Goal: Task Accomplishment & Management: Manage account settings

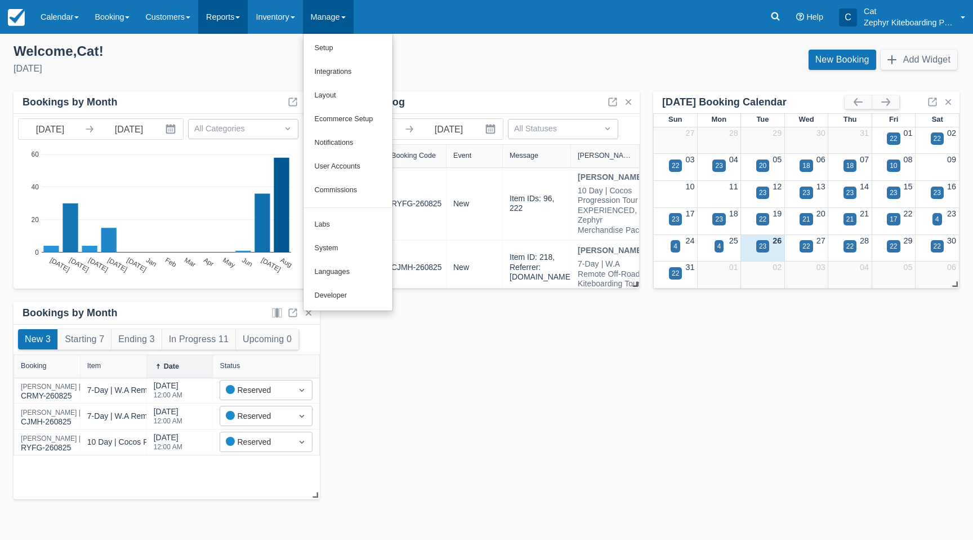
click at [248, 15] on link "Reports" at bounding box center [223, 17] width 50 height 34
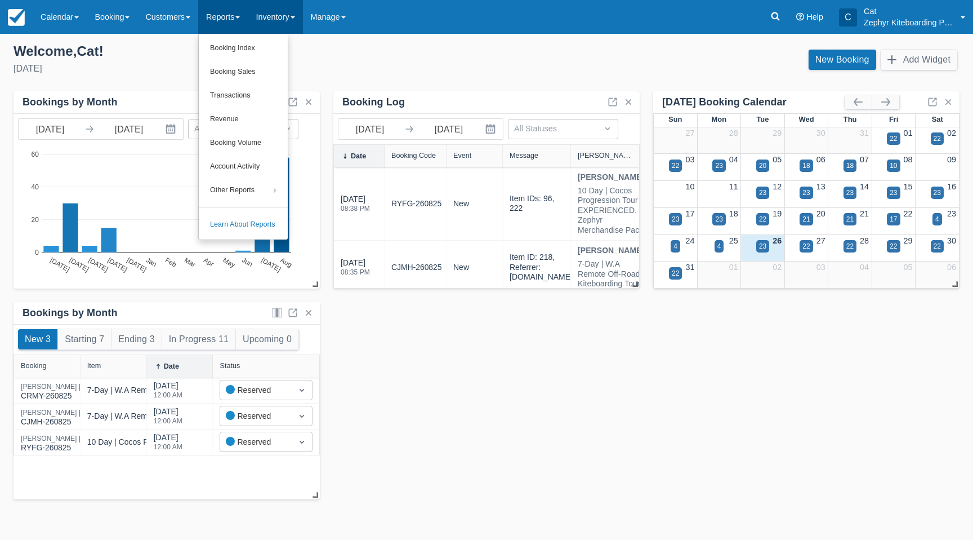
click at [301, 16] on link "Inventory" at bounding box center [275, 17] width 55 height 34
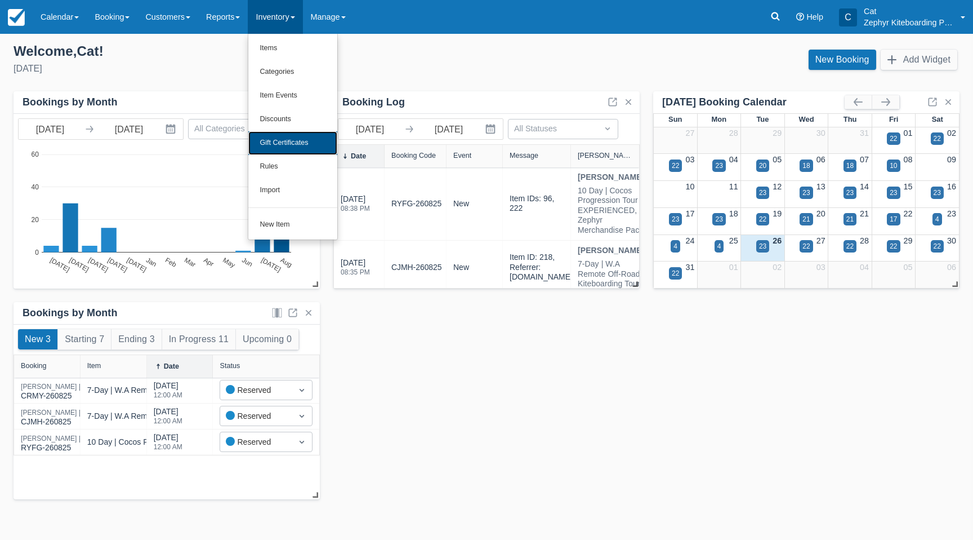
click at [288, 137] on link "Gift Certificates" at bounding box center [292, 143] width 89 height 24
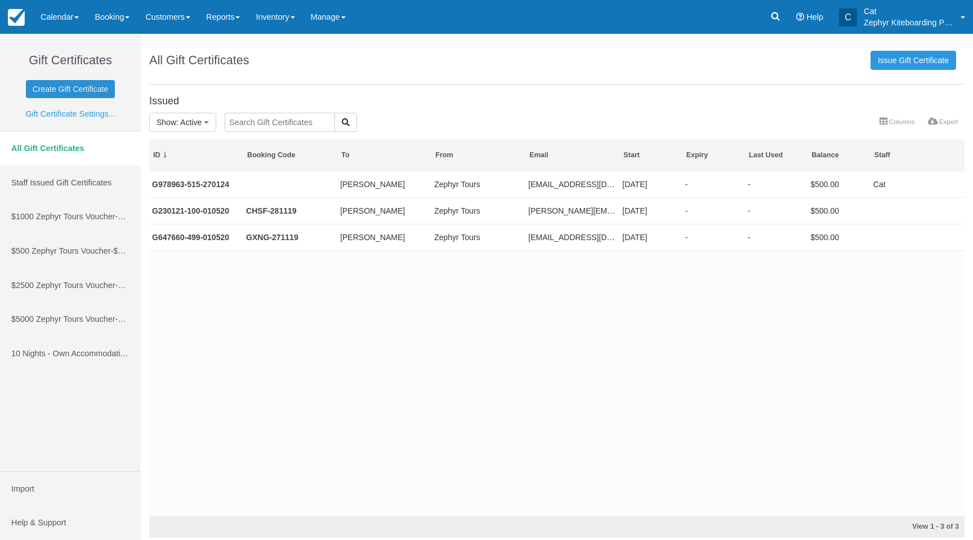
click at [65, 86] on link "Create Gift Certificate" at bounding box center [71, 89] width 90 height 18
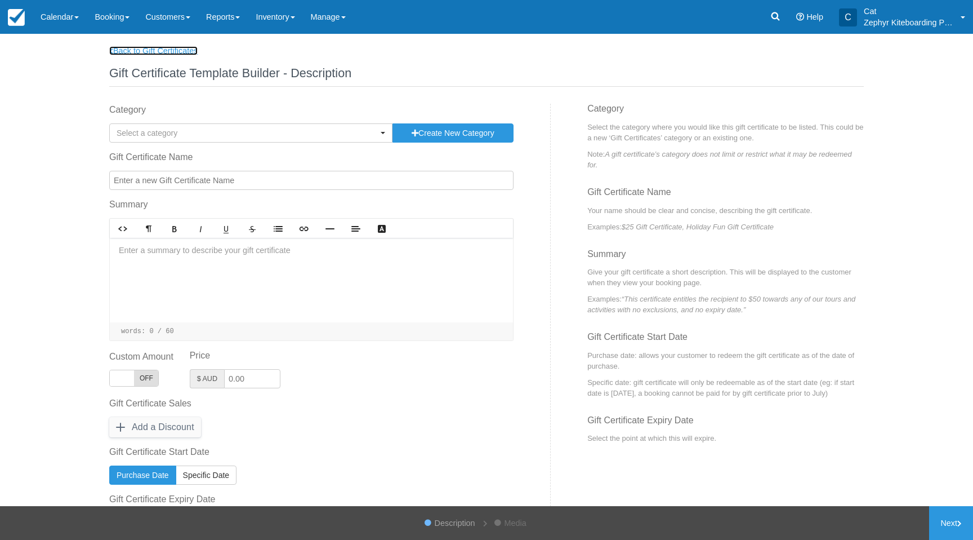
click at [136, 47] on link "Back to Gift Certificates" at bounding box center [153, 50] width 88 height 9
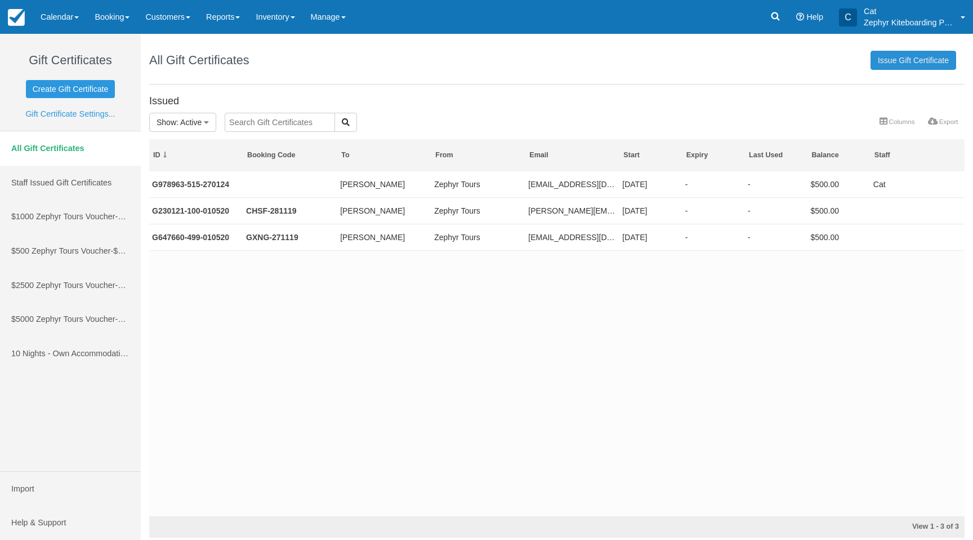
click at [902, 64] on link "Issue Gift Certificate" at bounding box center [914, 60] width 86 height 19
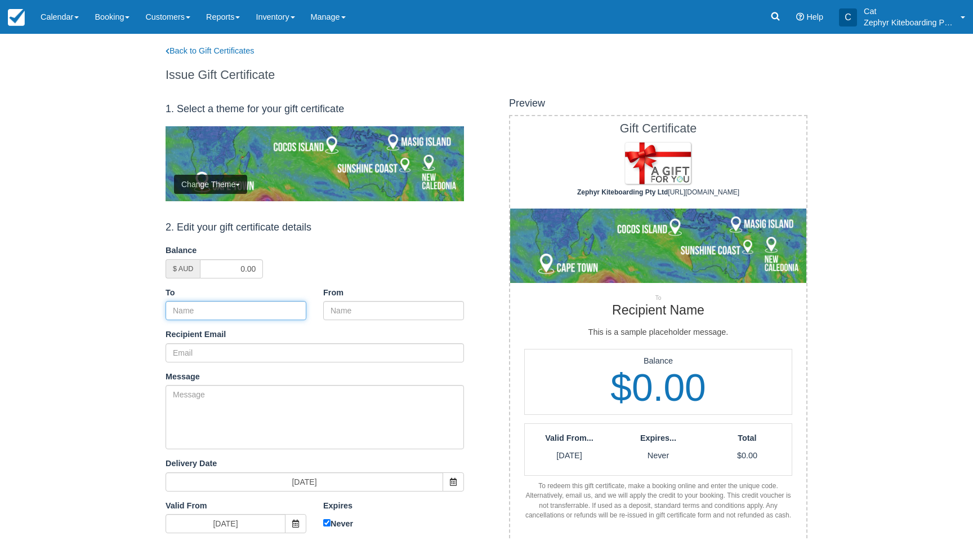
click at [218, 313] on input "To" at bounding box center [236, 310] width 141 height 19
type input "Scott"
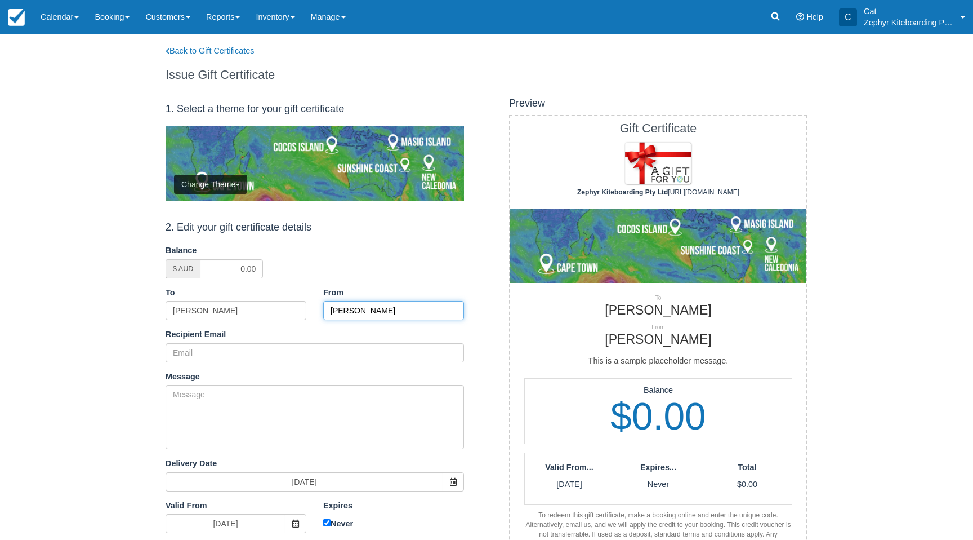
type input "[PERSON_NAME]"
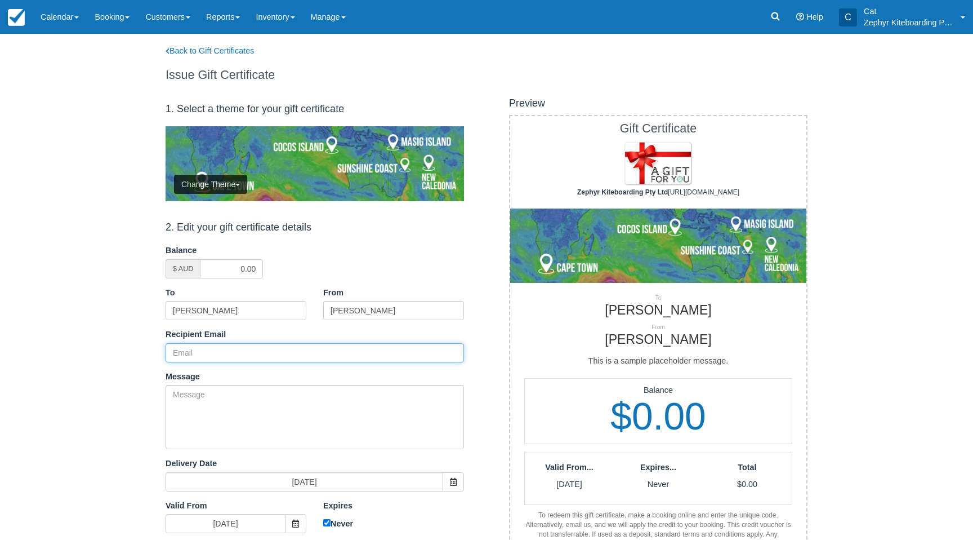
click at [197, 349] on input "Recipient Email" at bounding box center [315, 352] width 298 height 19
type input "[EMAIL_ADDRESS][DOMAIN_NAME]"
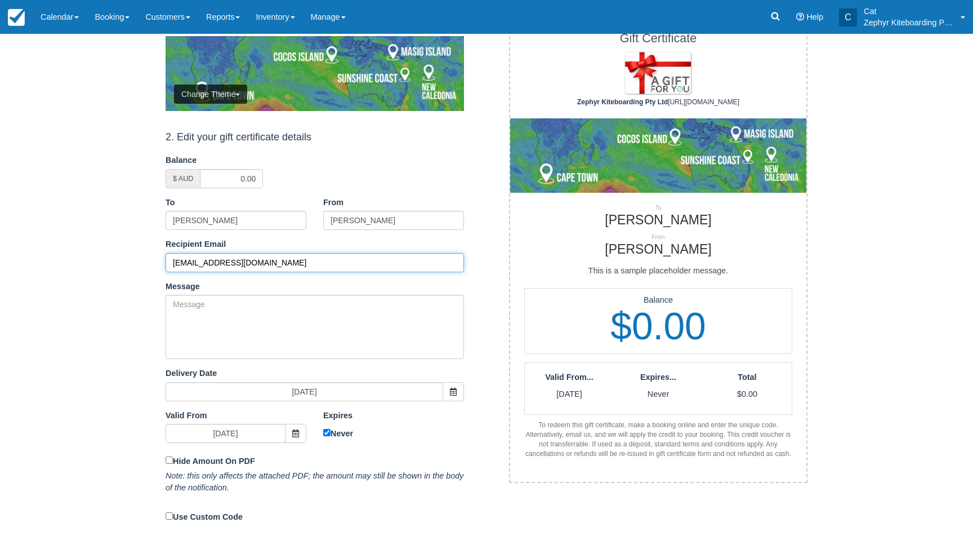
scroll to position [125, 0]
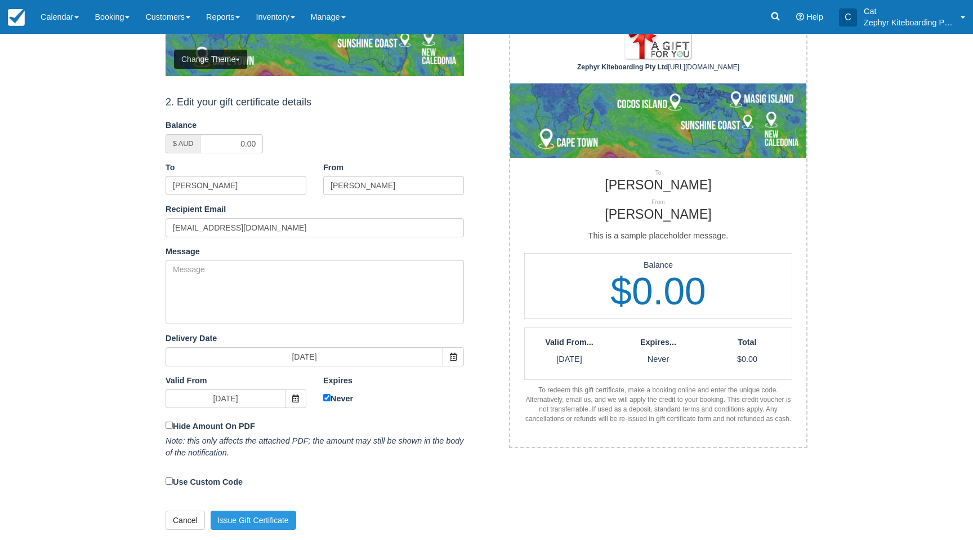
drag, startPoint x: 600, startPoint y: 293, endPoint x: 629, endPoint y: 291, distance: 28.9
click at [603, 293] on h1 "$0.00" at bounding box center [658, 291] width 267 height 42
click at [646, 290] on h1 "$0.00" at bounding box center [658, 291] width 267 height 42
click at [251, 145] on input "0.00" at bounding box center [231, 143] width 63 height 19
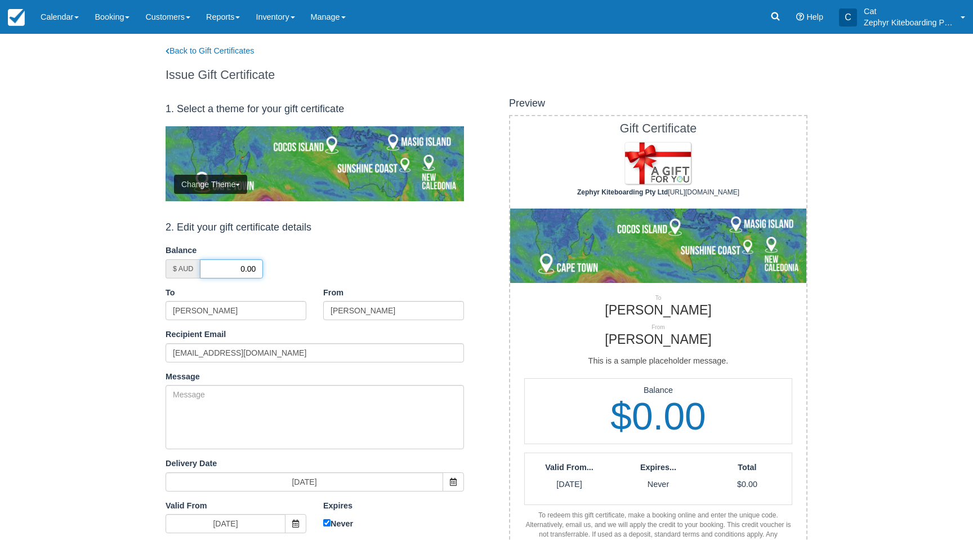
scroll to position [26, 0]
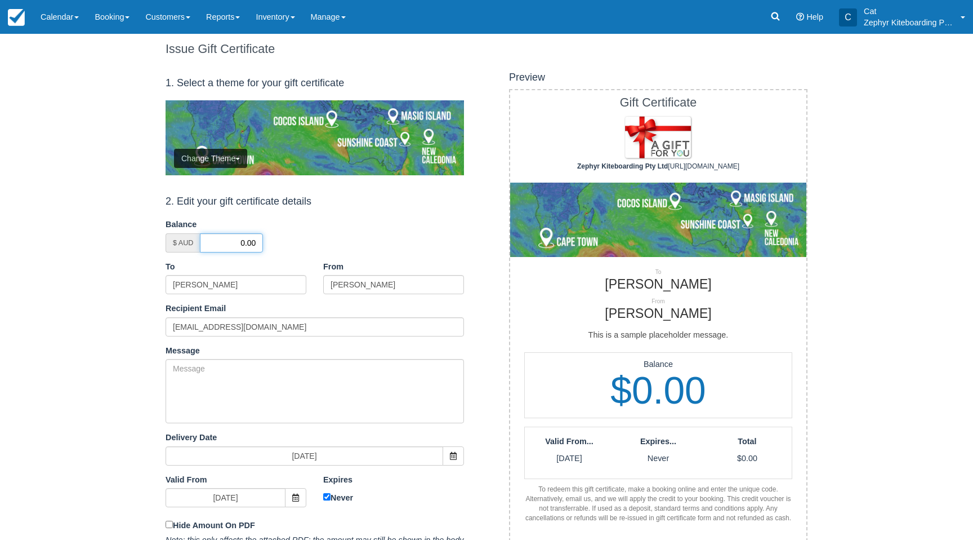
click at [269, 243] on div "$ AUD 0.00" at bounding box center [315, 242] width 298 height 19
drag, startPoint x: 239, startPoint y: 243, endPoint x: 285, endPoint y: 248, distance: 46.5
click at [284, 248] on div "$ AUD 0.00" at bounding box center [315, 242] width 298 height 19
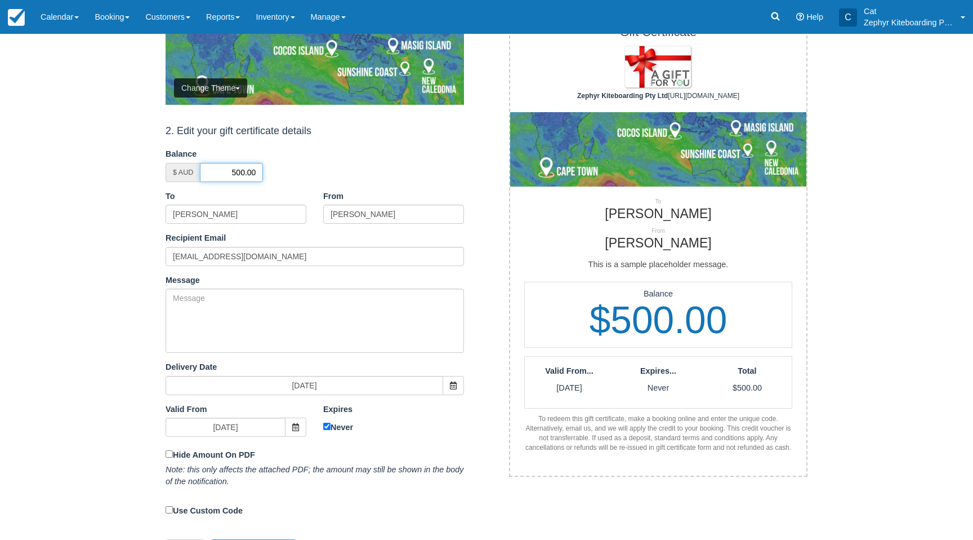
scroll to position [125, 0]
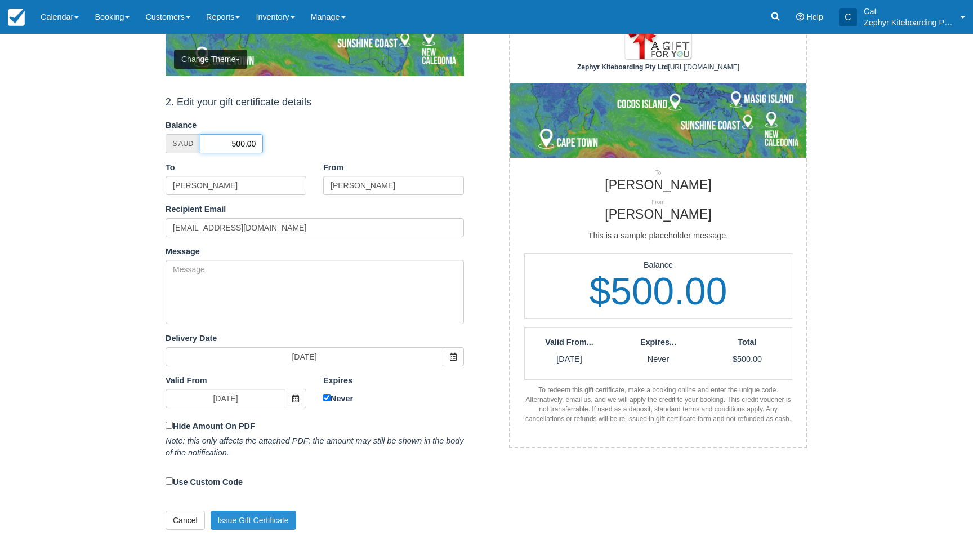
type input "500.00"
click at [247, 519] on button "Issue Gift Certificate" at bounding box center [254, 519] width 86 height 19
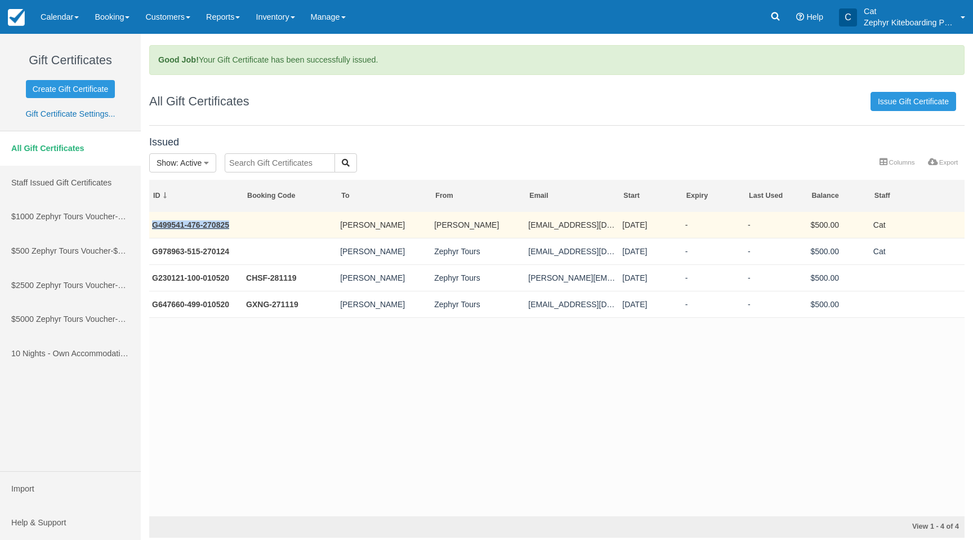
click at [235, 225] on td "G499541-476-270825" at bounding box center [196, 225] width 94 height 26
drag, startPoint x: 216, startPoint y: 226, endPoint x: 152, endPoint y: 229, distance: 63.7
click at [151, 229] on td "G499541-476-270825" at bounding box center [196, 225] width 94 height 26
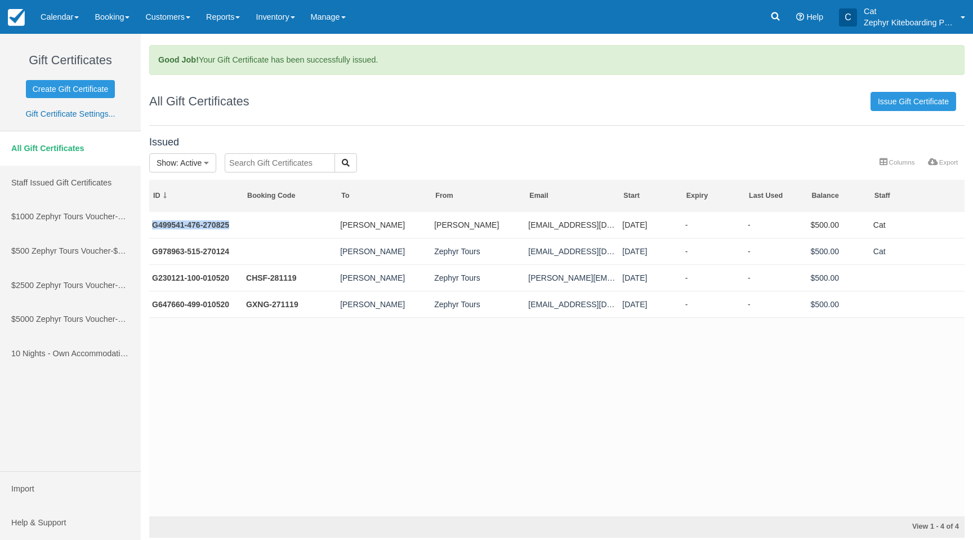
copy link "G499541-476-270825"
click at [769, 16] on link at bounding box center [776, 17] width 26 height 34
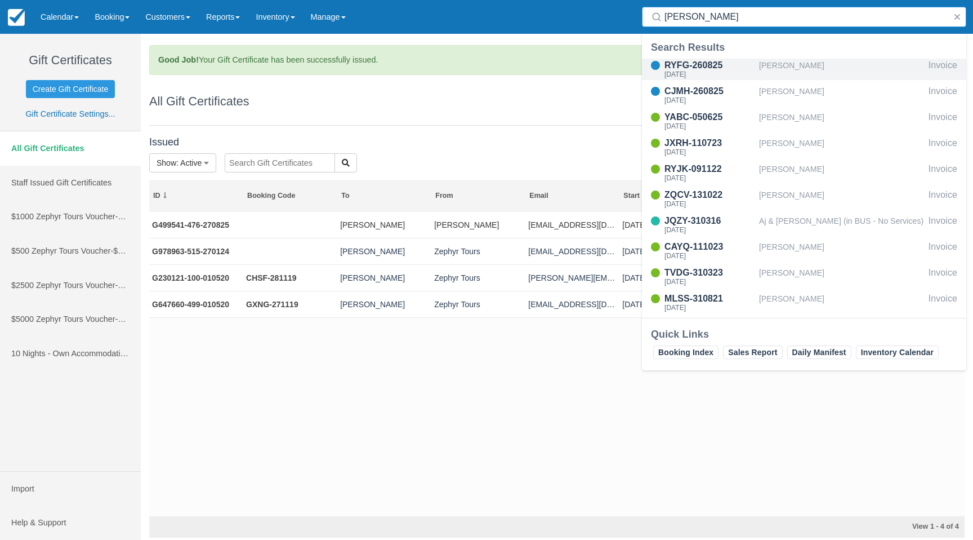
type input "alex"
click at [693, 67] on div "RYFG-260825" at bounding box center [710, 66] width 90 height 14
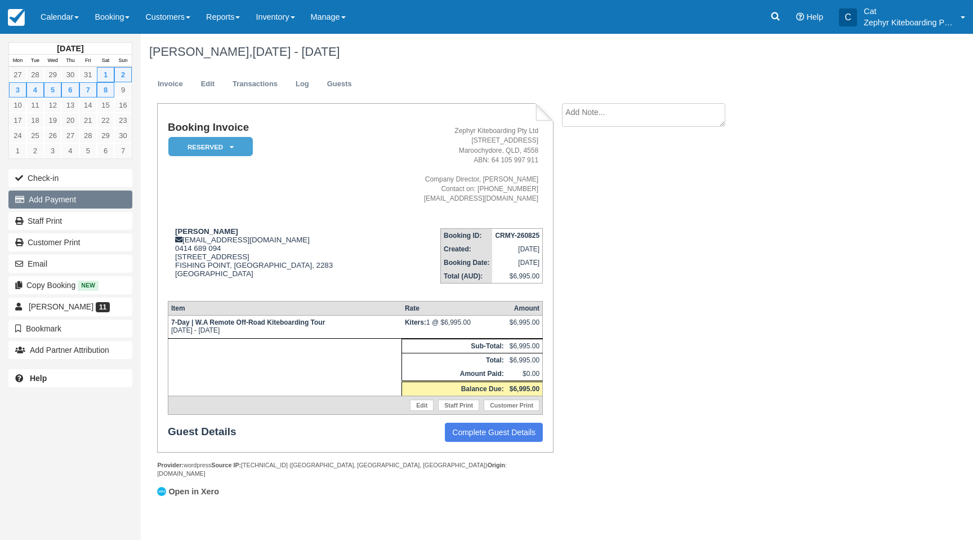
click at [47, 199] on button "Add Payment" at bounding box center [70, 199] width 124 height 18
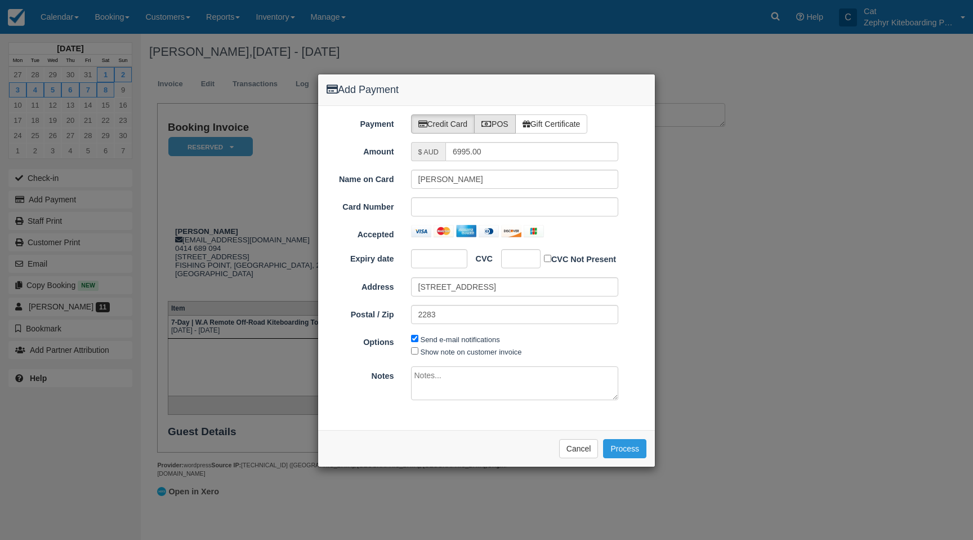
click at [495, 122] on label "POS" at bounding box center [495, 123] width 42 height 19
radio input "true"
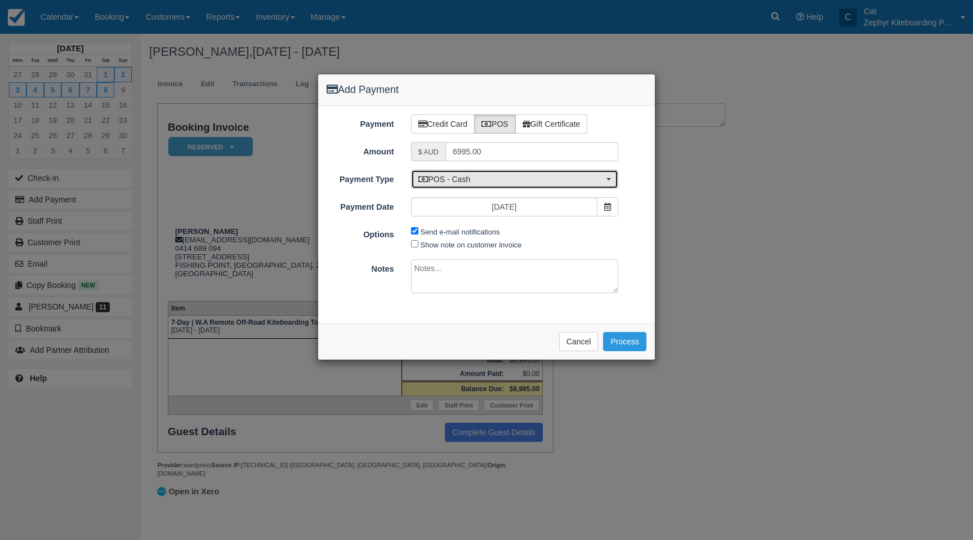
click at [493, 186] on button "POS - Cash" at bounding box center [515, 179] width 208 height 19
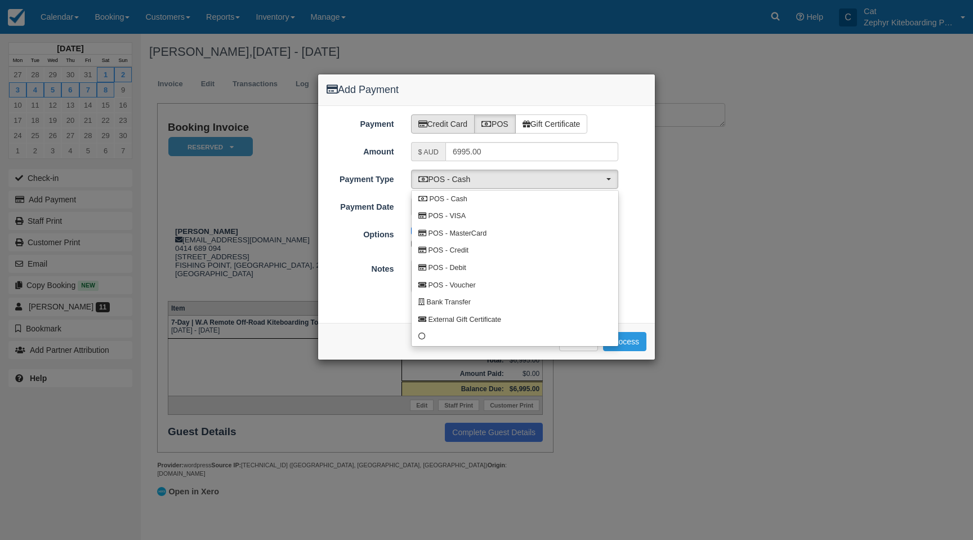
click at [440, 123] on label "Credit Card" at bounding box center [443, 123] width 64 height 19
radio input "true"
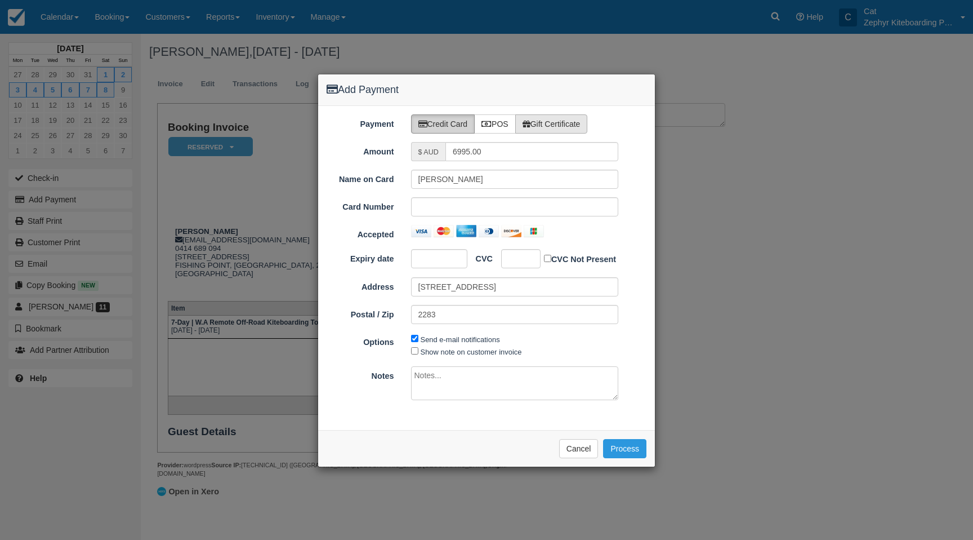
click at [532, 118] on label "Gift Certificate" at bounding box center [551, 123] width 73 height 19
radio input "true"
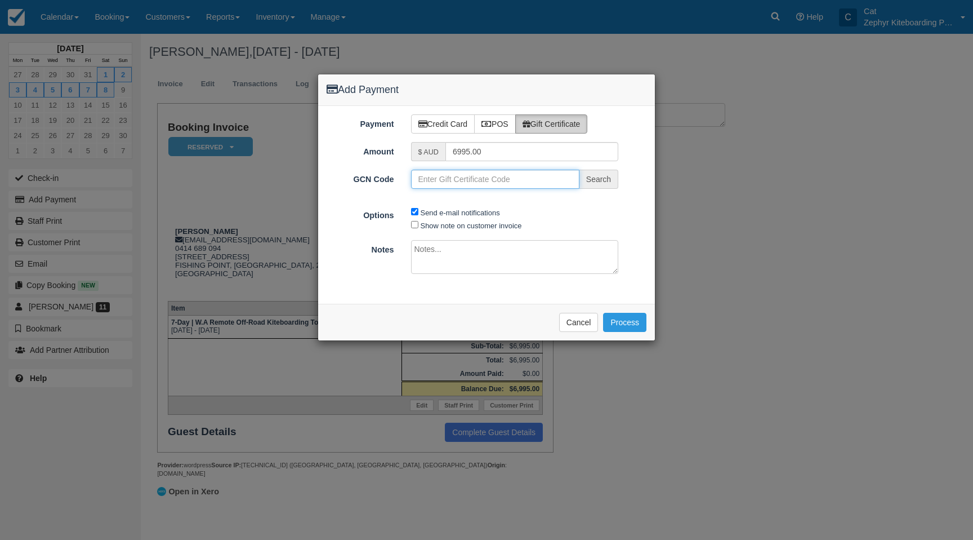
click at [445, 184] on input "GCN Code" at bounding box center [495, 179] width 168 height 19
paste input "G499541-476-270825"
type input "G499541-476-270825"
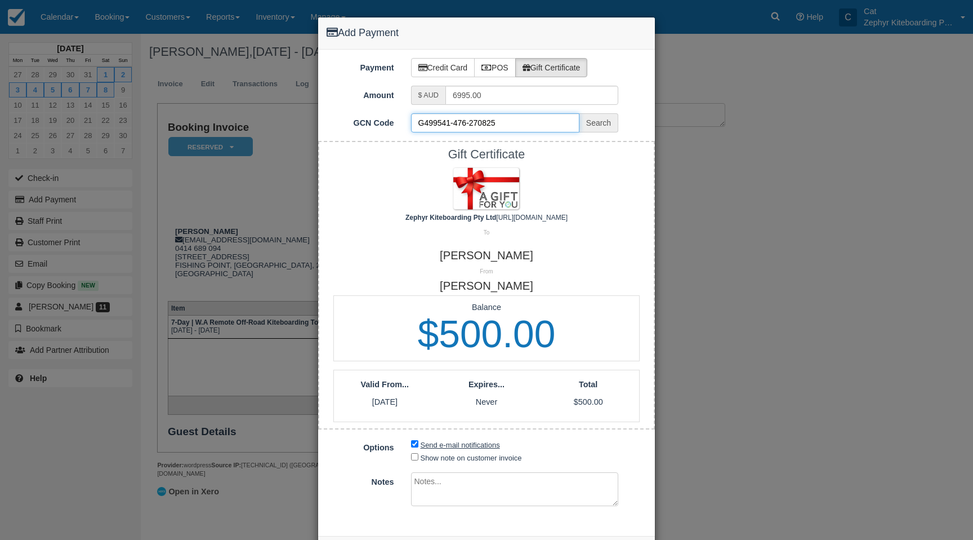
scroll to position [5, 0]
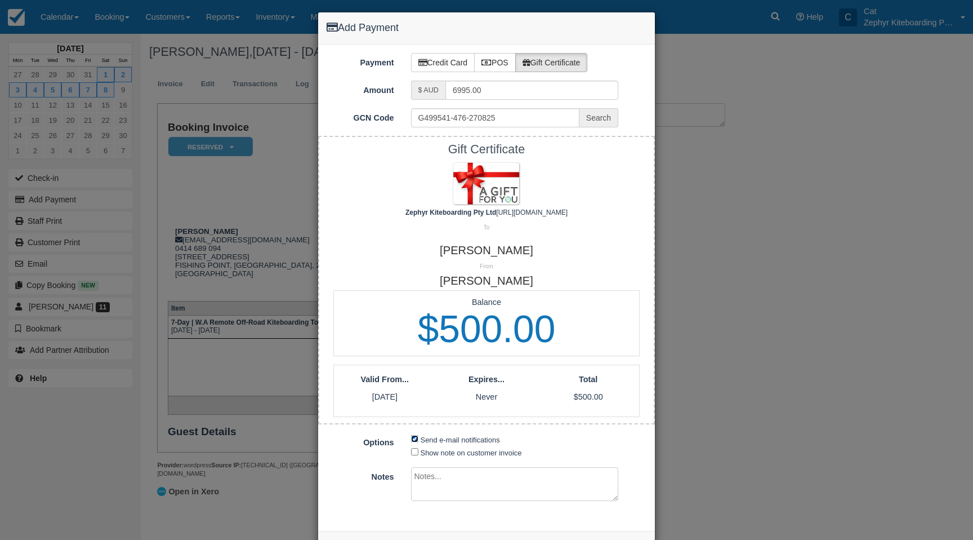
click at [414, 438] on input "Send e-mail notifications" at bounding box center [414, 438] width 7 height 7
checkbox input "false"
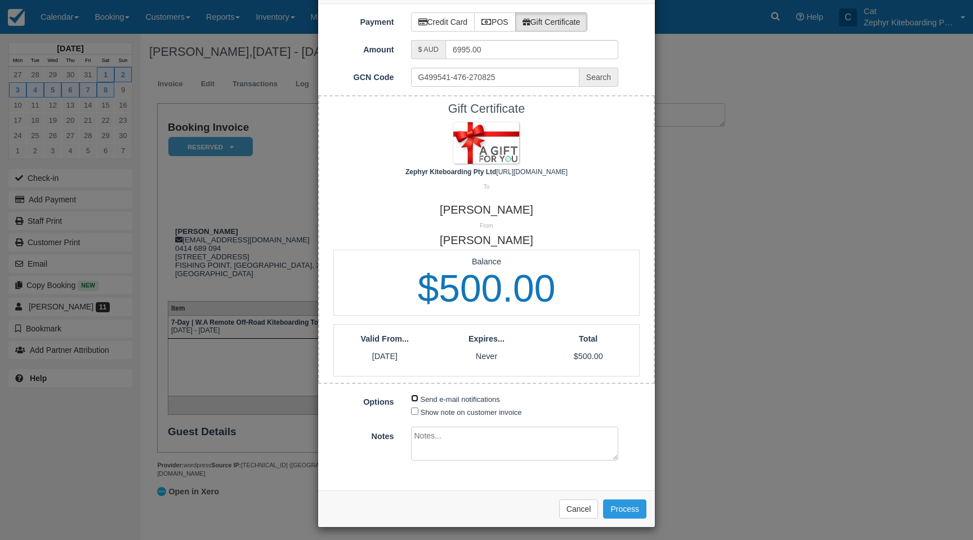
scroll to position [49, 0]
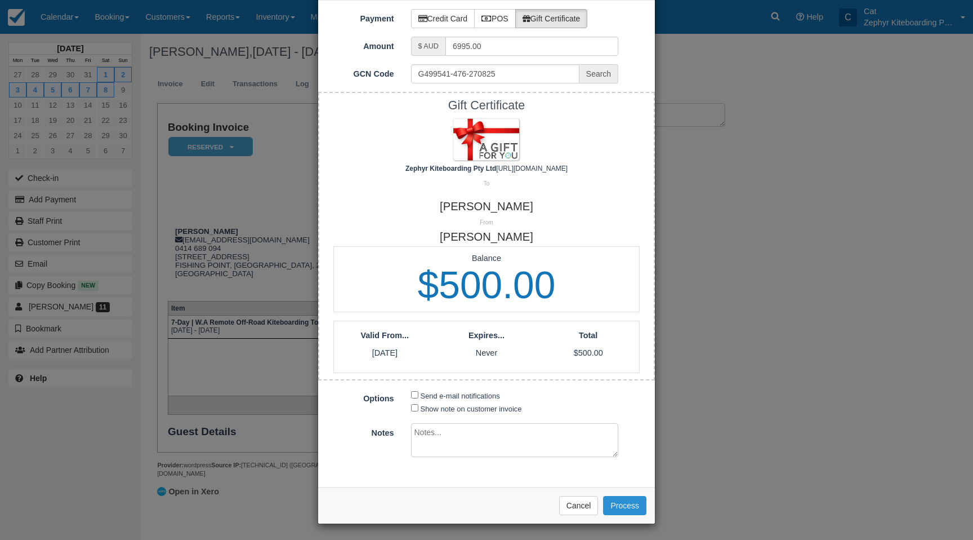
click at [625, 504] on button "Process" at bounding box center [624, 505] width 43 height 19
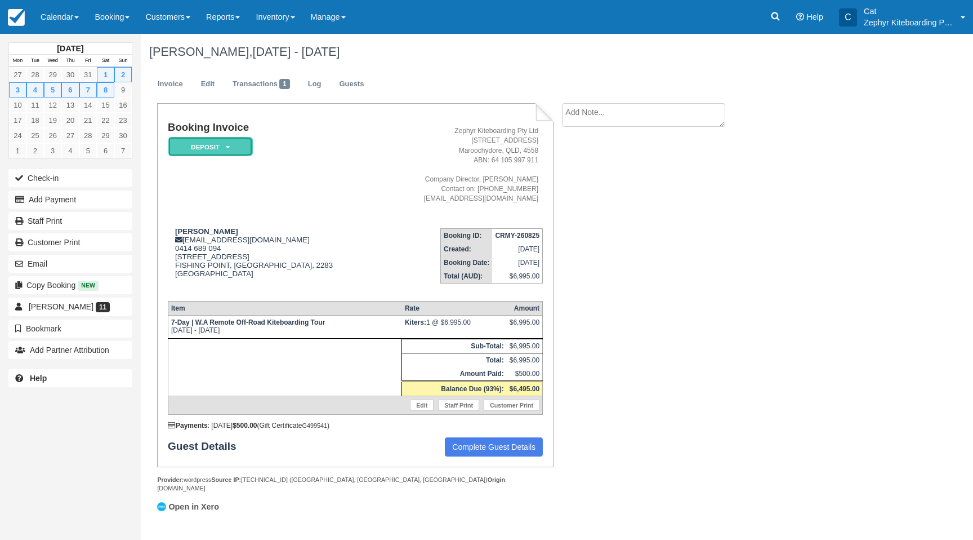
click at [227, 153] on em "Deposit" at bounding box center [210, 147] width 84 height 20
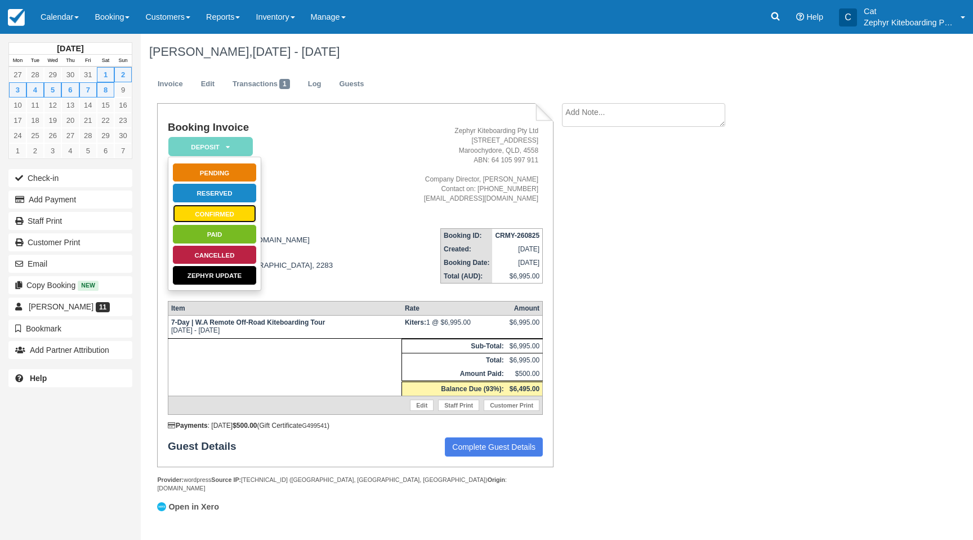
click at [214, 209] on link "Confirmed" at bounding box center [214, 214] width 84 height 20
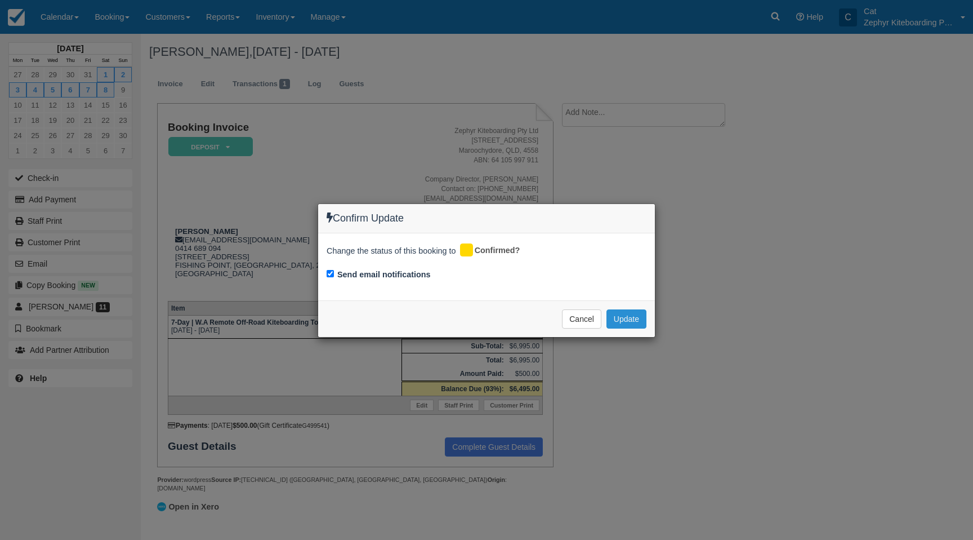
click at [623, 316] on button "Update" at bounding box center [627, 318] width 40 height 19
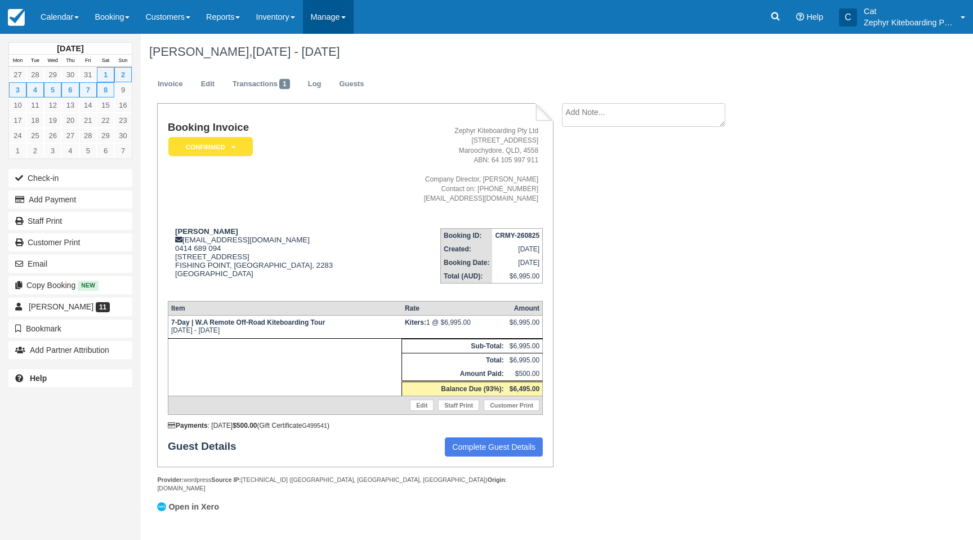
click at [354, 21] on link "Manage" at bounding box center [328, 17] width 51 height 34
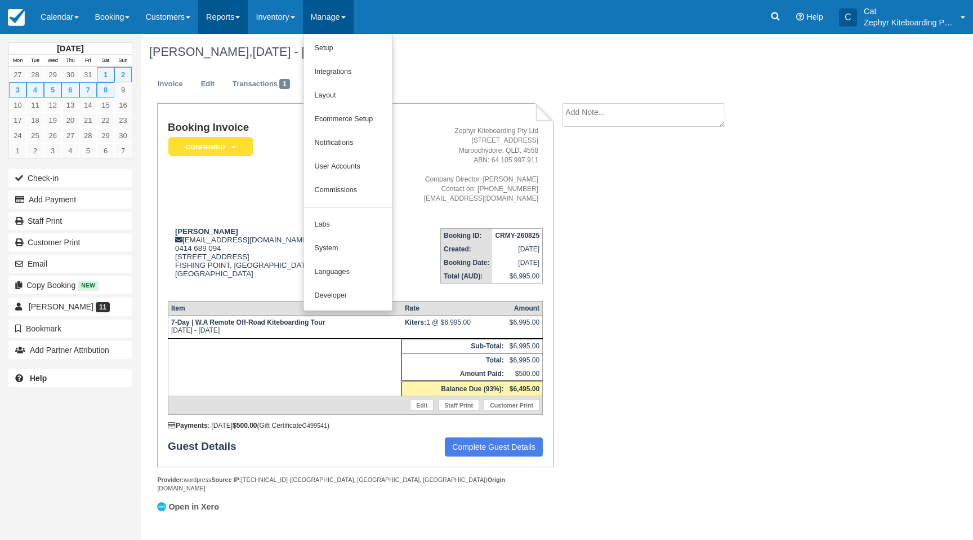
click at [241, 21] on link "Reports" at bounding box center [223, 17] width 50 height 34
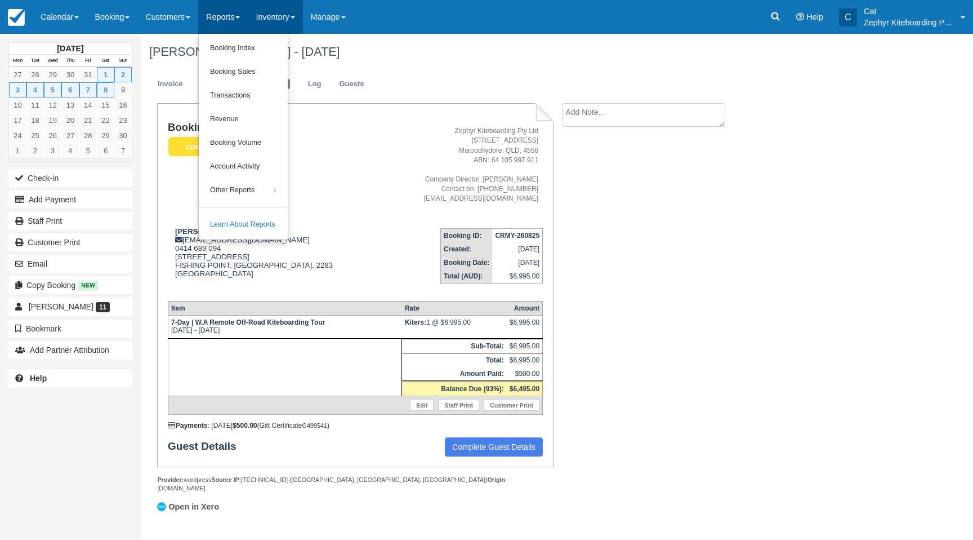
click at [293, 25] on link "Inventory" at bounding box center [275, 17] width 55 height 34
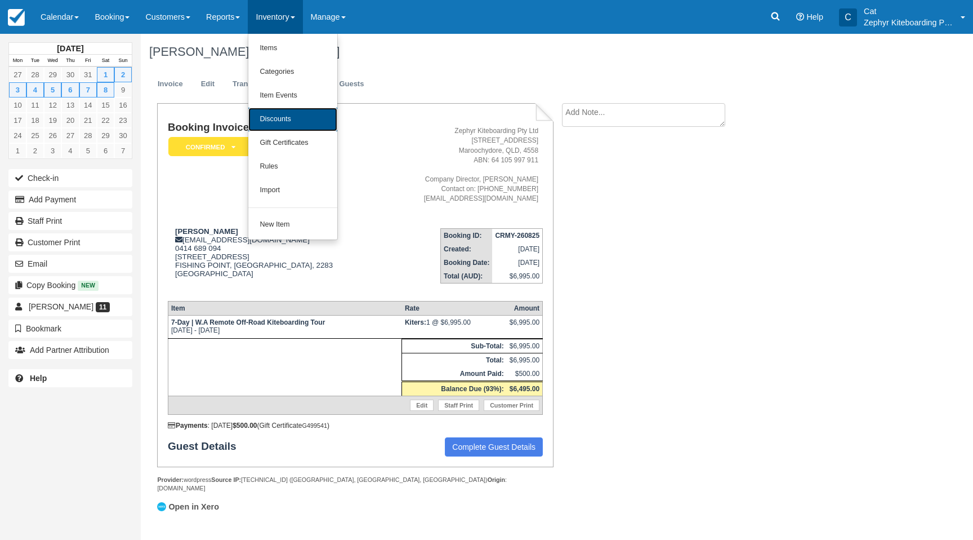
click at [289, 115] on link "Discounts" at bounding box center [292, 120] width 89 height 24
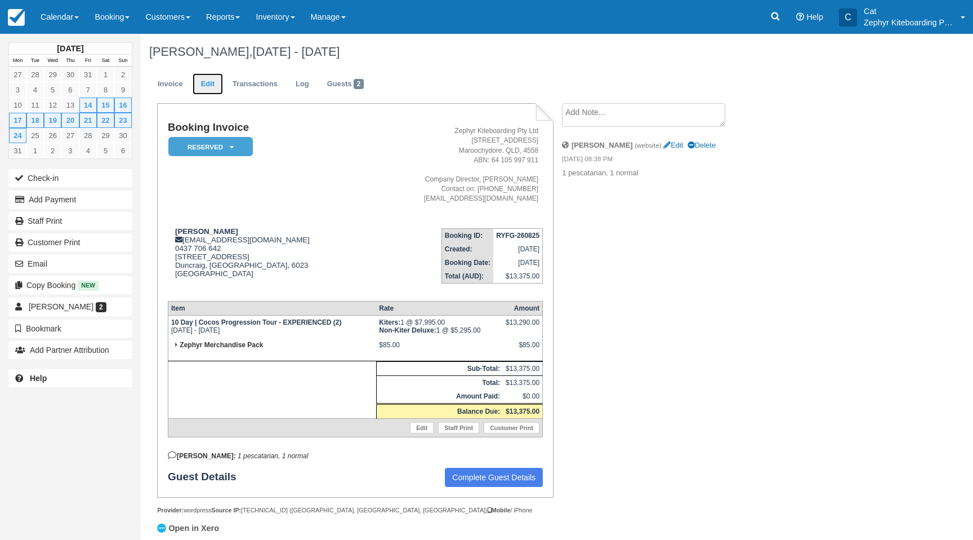
click at [209, 83] on link "Edit" at bounding box center [208, 84] width 30 height 22
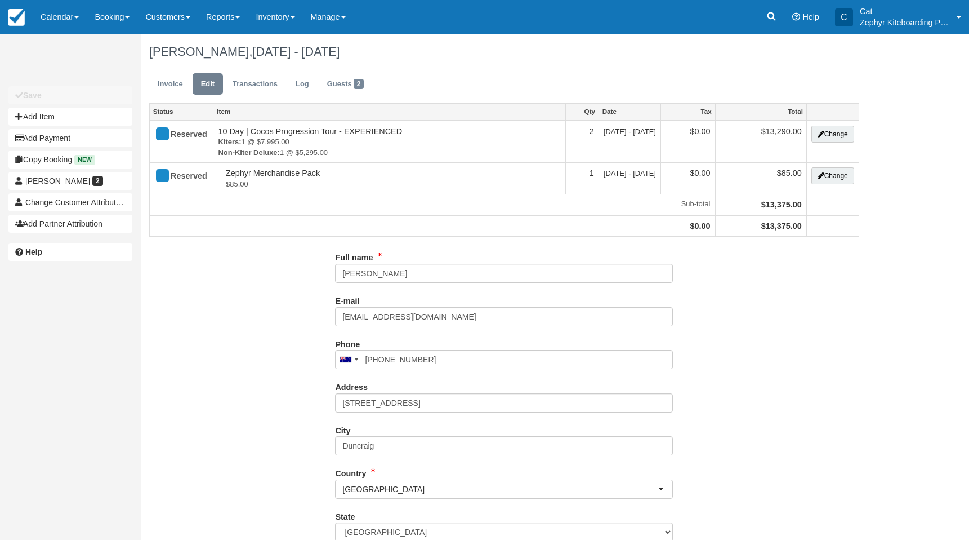
type input "0437 706 642"
click at [32, 121] on button "Add Item" at bounding box center [70, 117] width 124 height 18
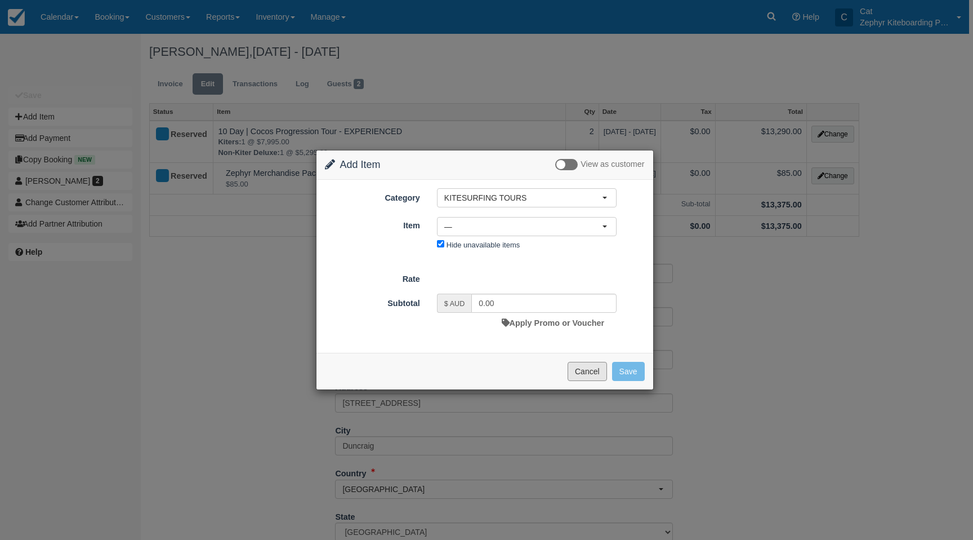
drag, startPoint x: 592, startPoint y: 372, endPoint x: 631, endPoint y: 333, distance: 54.6
click at [593, 372] on button "Cancel" at bounding box center [587, 371] width 39 height 19
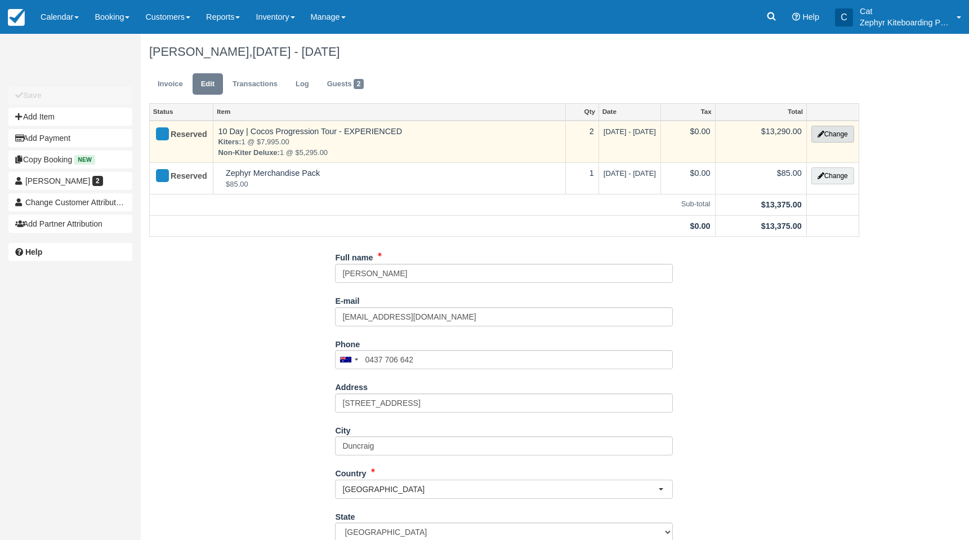
click at [831, 134] on button "Change" at bounding box center [833, 134] width 43 height 17
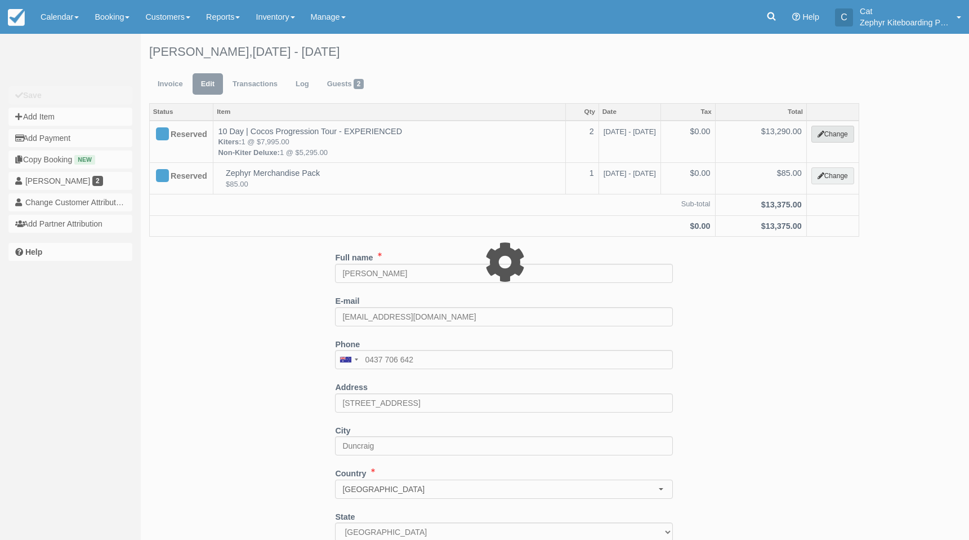
type input "13290.00"
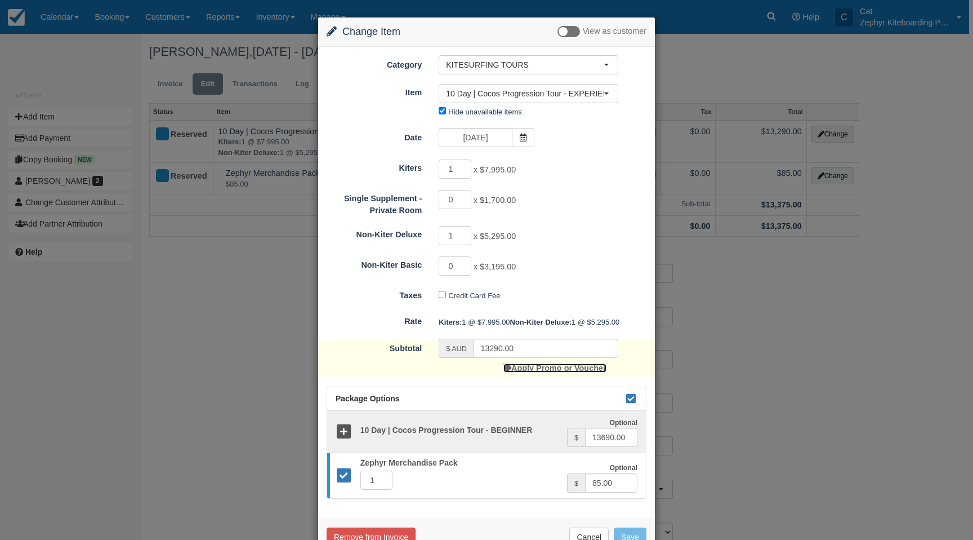
click at [569, 372] on link "Apply Promo or Voucher" at bounding box center [554, 367] width 102 height 9
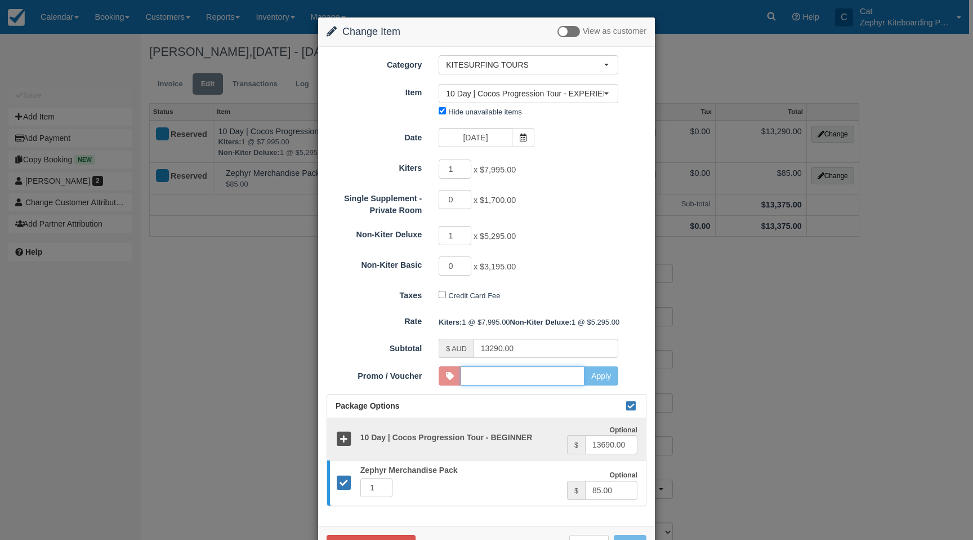
type input "COCOS2026"
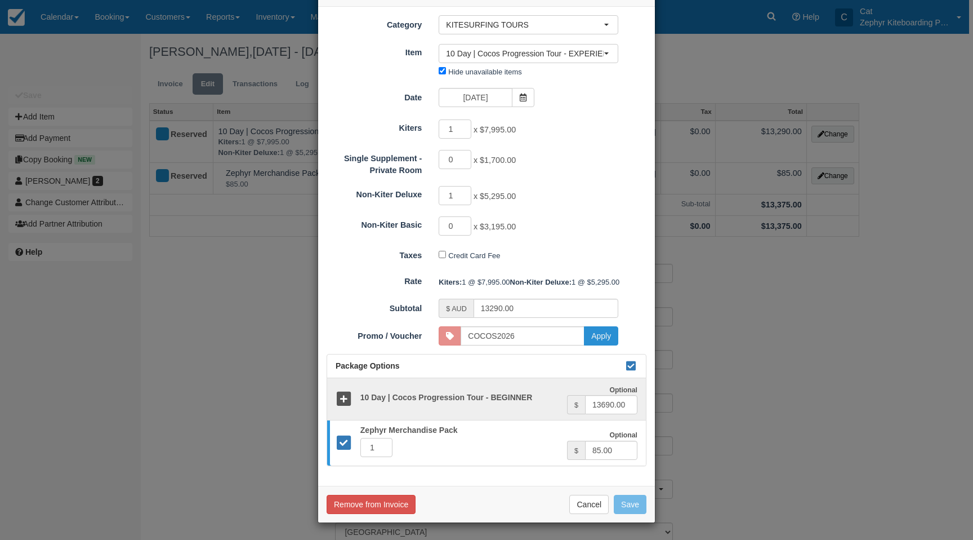
click at [599, 329] on button "Apply" at bounding box center [601, 335] width 34 height 19
type input "12625.50"
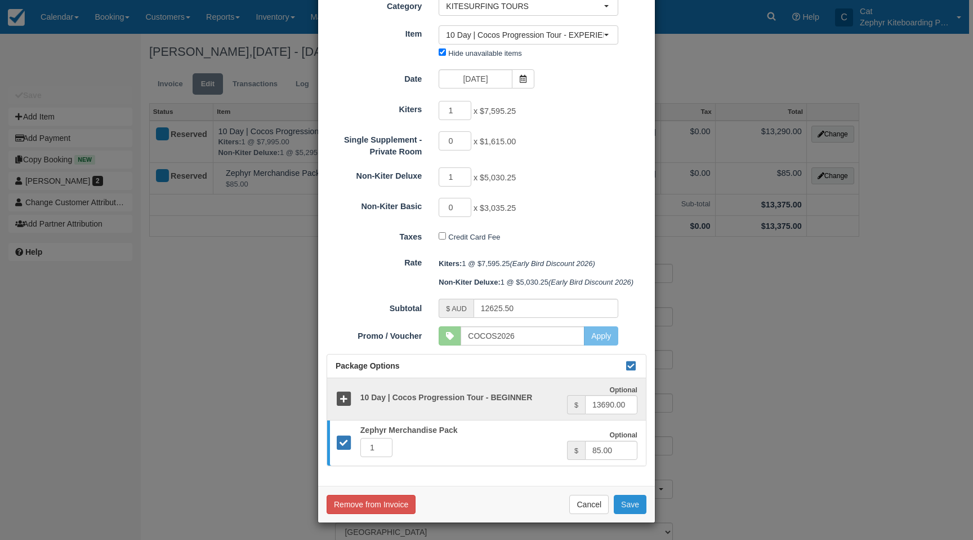
click at [628, 506] on button "Save" at bounding box center [630, 503] width 33 height 19
checkbox input "false"
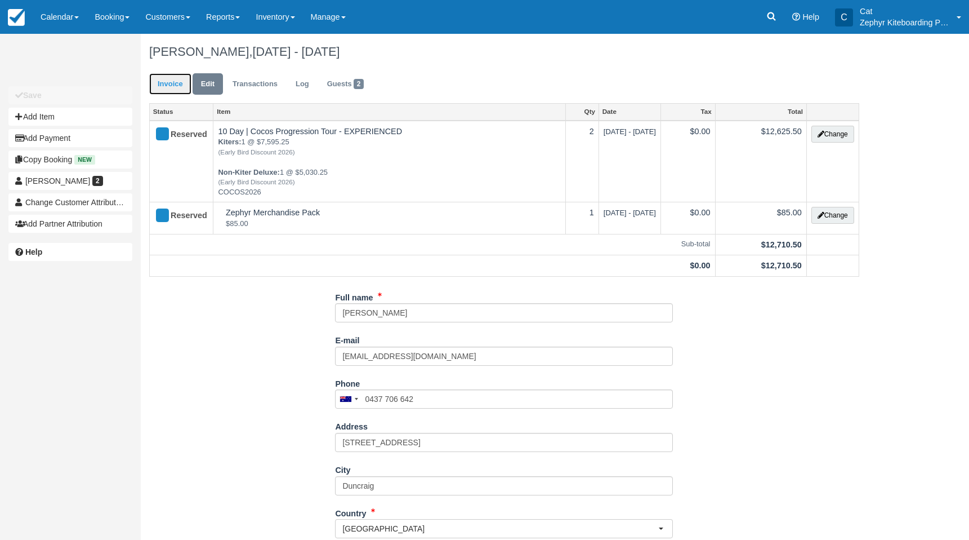
click at [166, 87] on link "Invoice" at bounding box center [170, 84] width 42 height 22
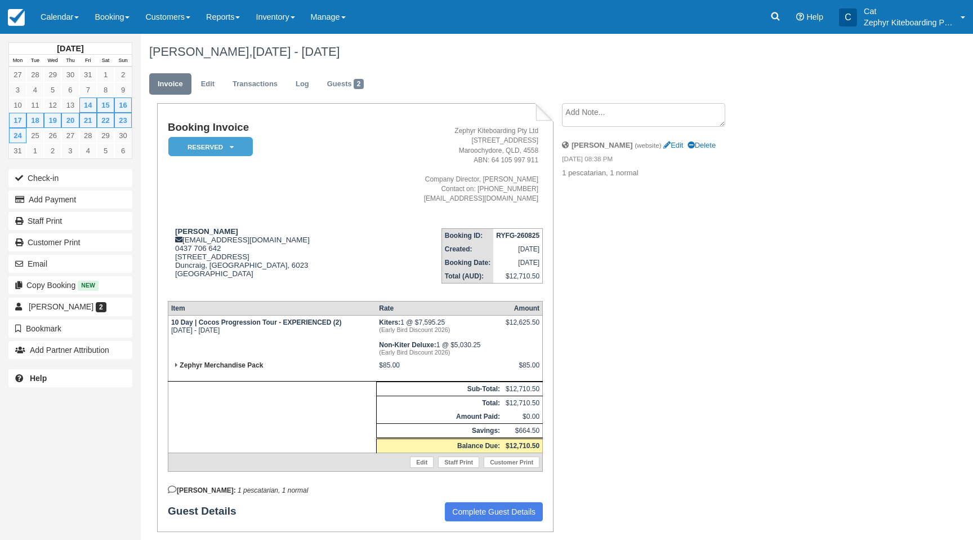
scroll to position [56, 0]
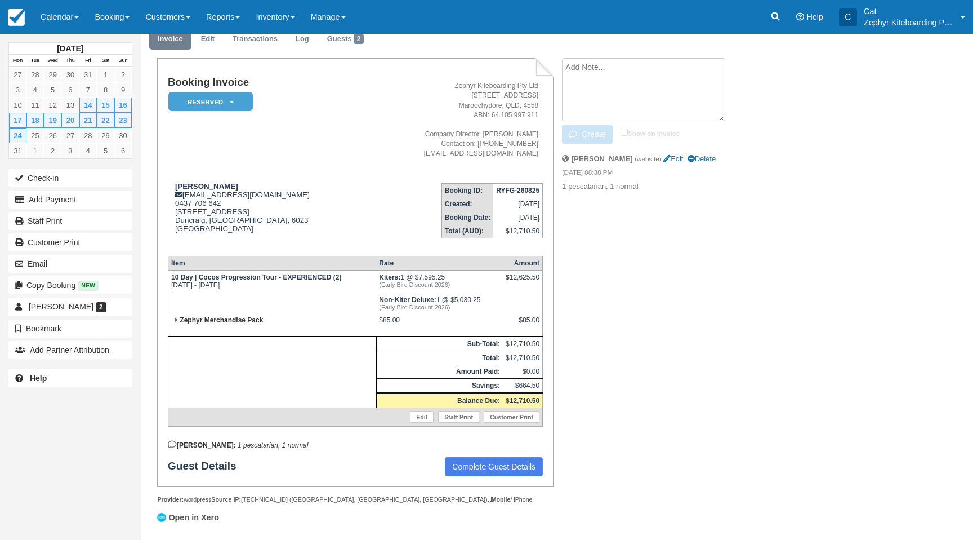
click at [640, 58] on textarea at bounding box center [643, 89] width 163 height 63
type textarea "Would like to stay at the Breakers if possible"
click at [583, 126] on button "Create" at bounding box center [587, 133] width 51 height 19
click at [207, 92] on em "Reserved" at bounding box center [210, 102] width 84 height 20
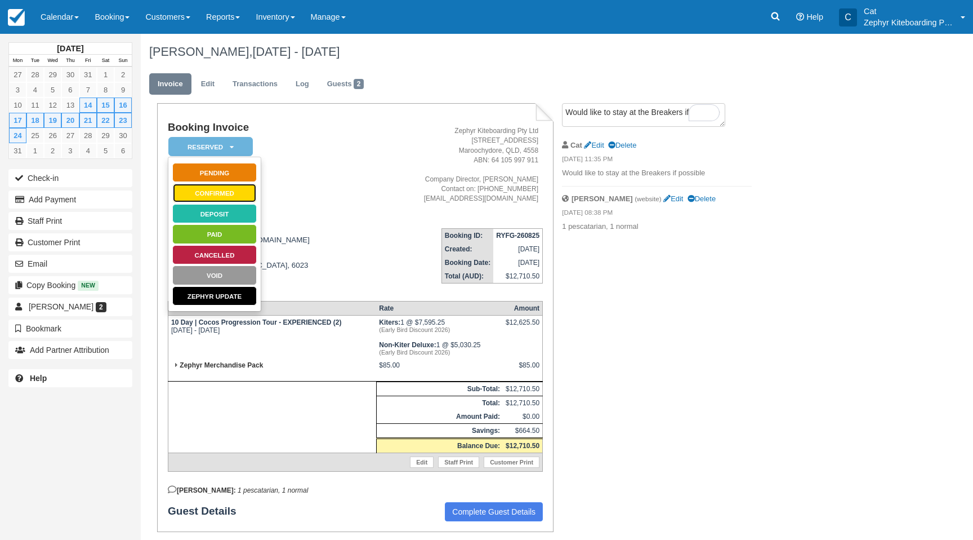
click at [217, 196] on link "Confirmed" at bounding box center [214, 193] width 84 height 20
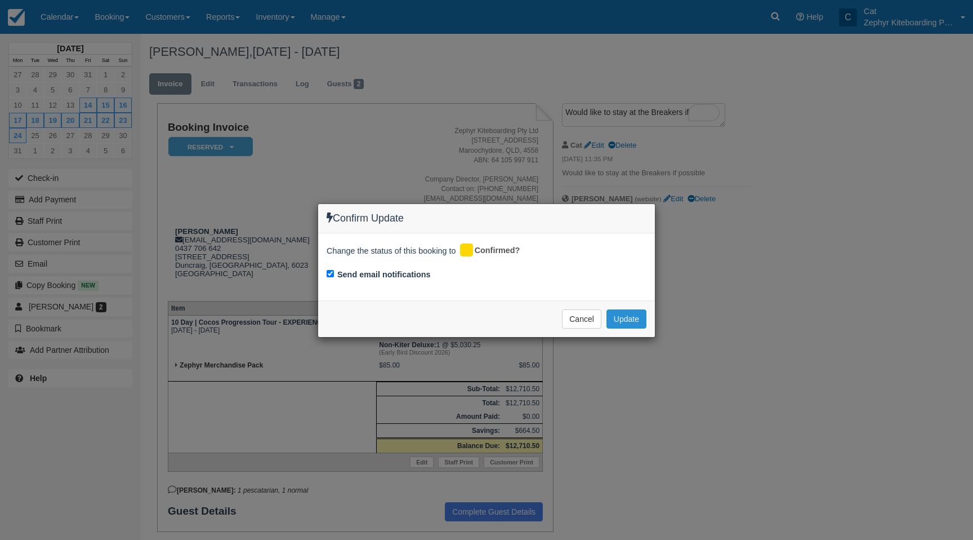
click at [626, 314] on button "Update" at bounding box center [627, 318] width 40 height 19
